Goal: Find specific page/section: Find specific page/section

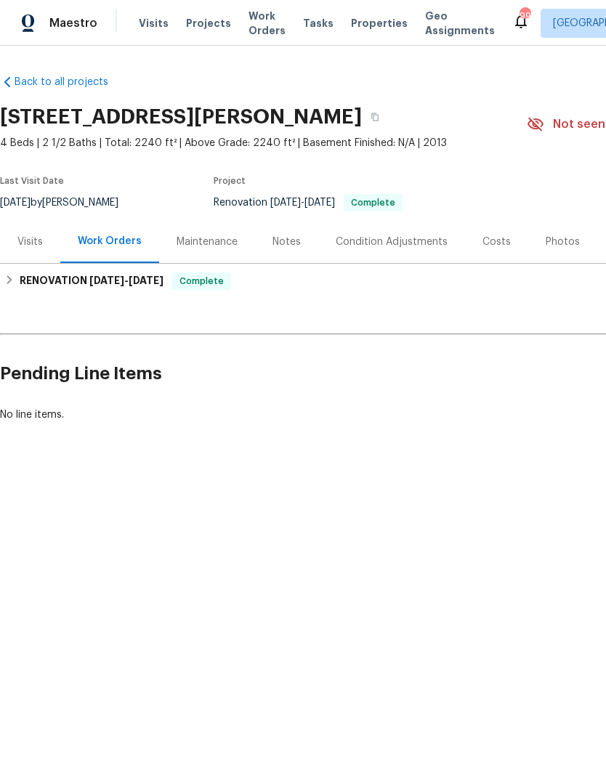
click at [495, 246] on div "Costs" at bounding box center [497, 242] width 28 height 15
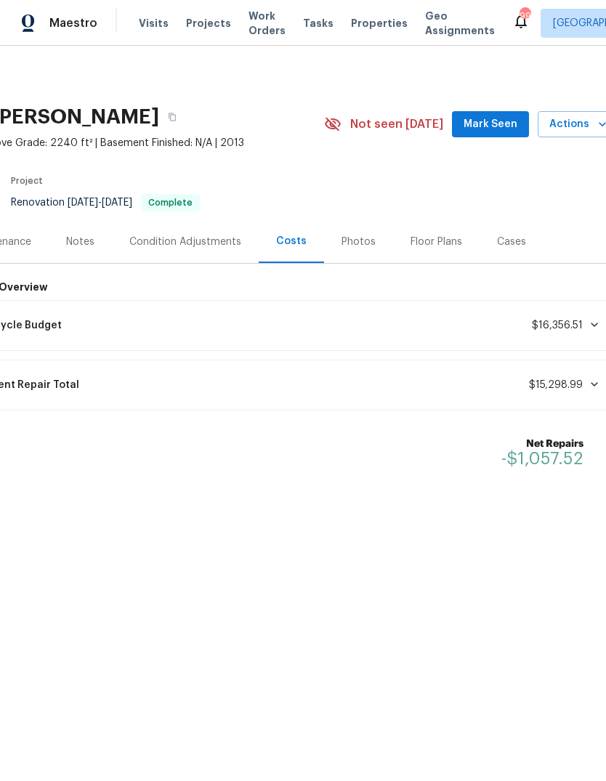
scroll to position [0, 202]
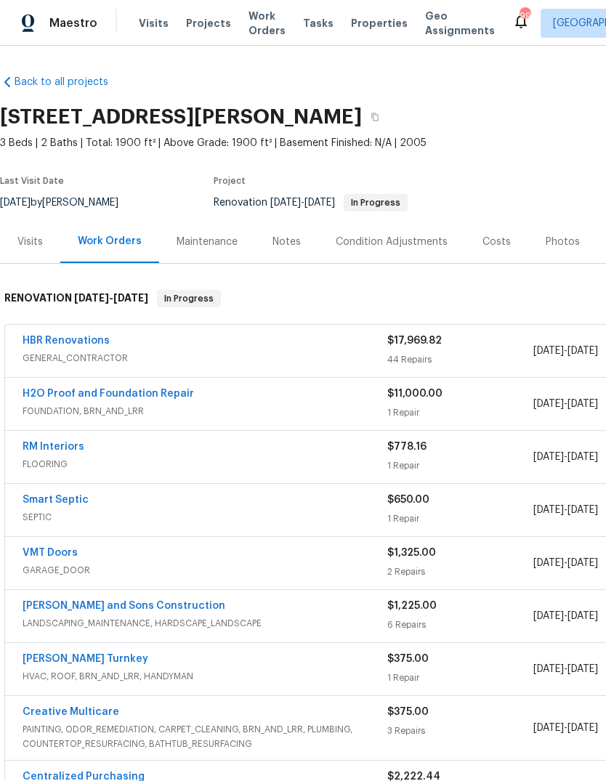
click at [491, 242] on div "Costs" at bounding box center [497, 242] width 28 height 15
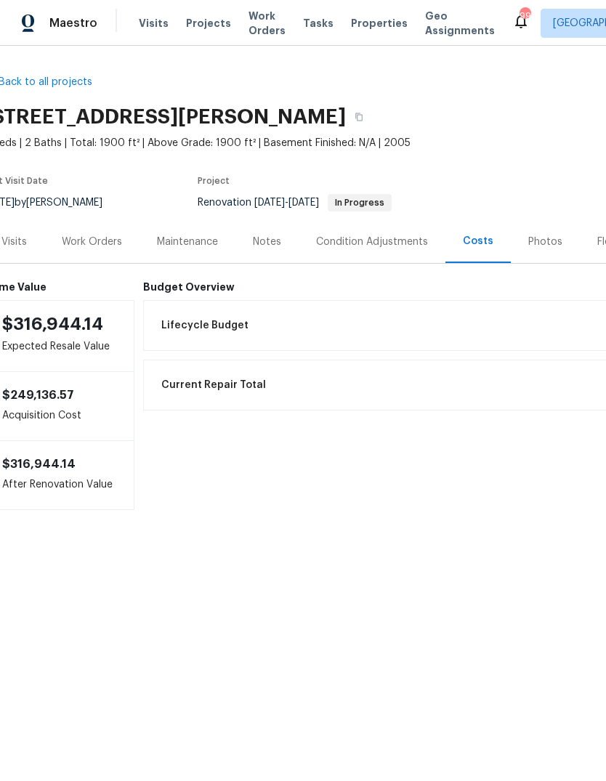
scroll to position [0, 17]
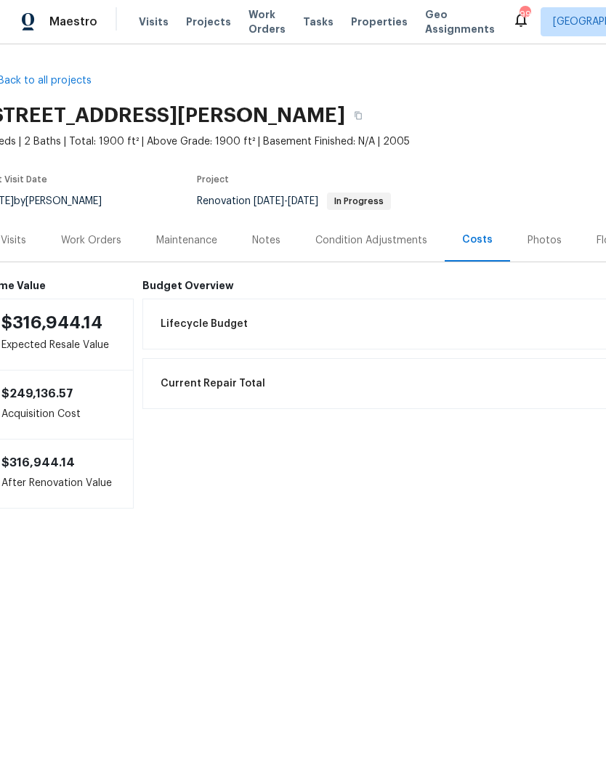
click at [96, 239] on div "Work Orders" at bounding box center [91, 242] width 60 height 15
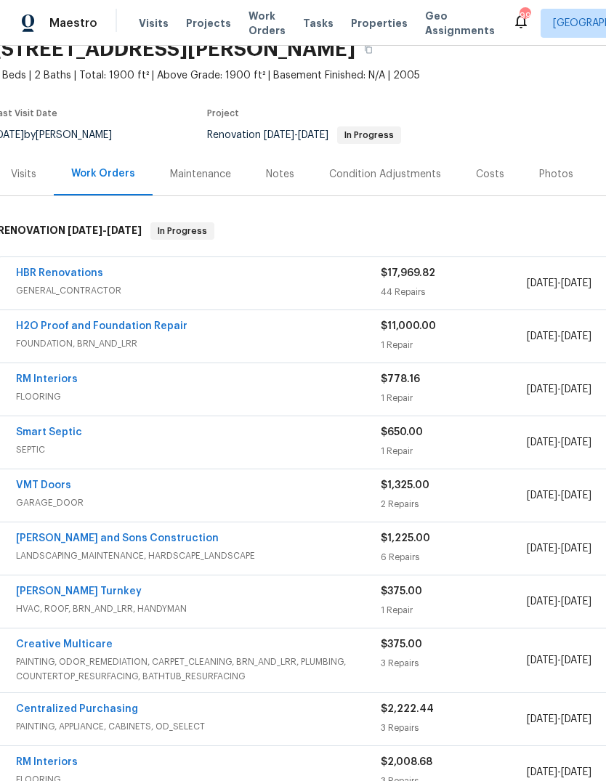
scroll to position [68, 7]
click at [281, 292] on span "GENERAL_CONTRACTOR" at bounding box center [198, 290] width 365 height 15
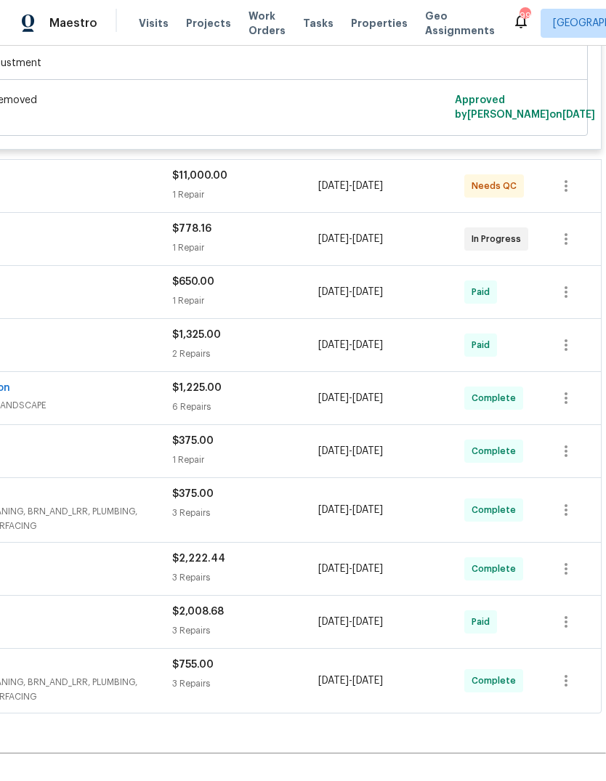
scroll to position [6964, 215]
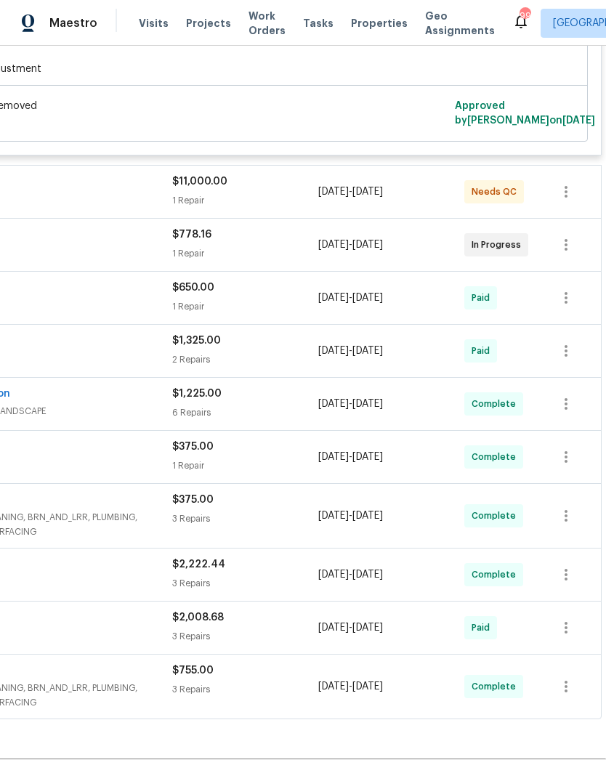
click at [267, 189] on div "$11,000.00" at bounding box center [245, 181] width 146 height 15
